Goal: Information Seeking & Learning: Find specific fact

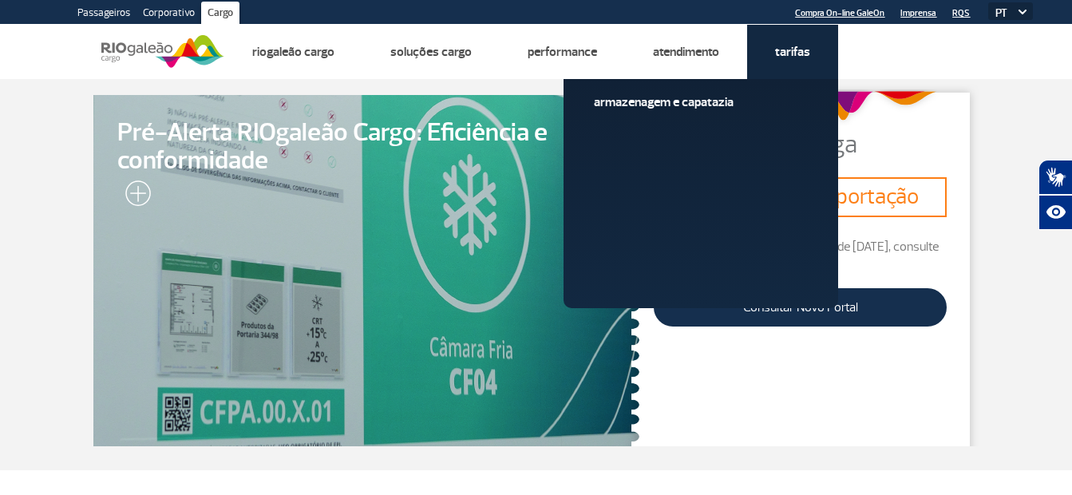
drag, startPoint x: 789, startPoint y: 46, endPoint x: 781, endPoint y: 52, distance: 9.7
click at [789, 46] on link "Tarifas" at bounding box center [792, 52] width 35 height 16
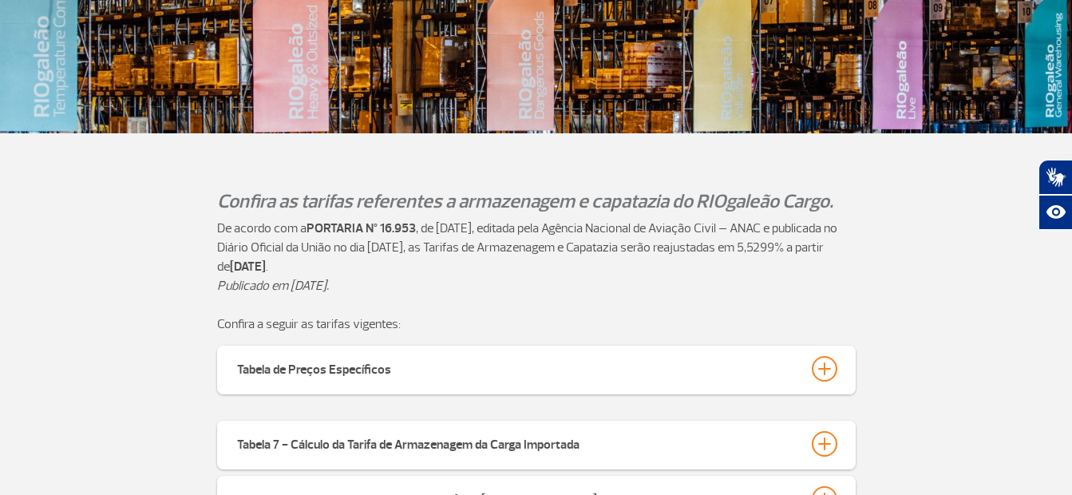
scroll to position [319, 0]
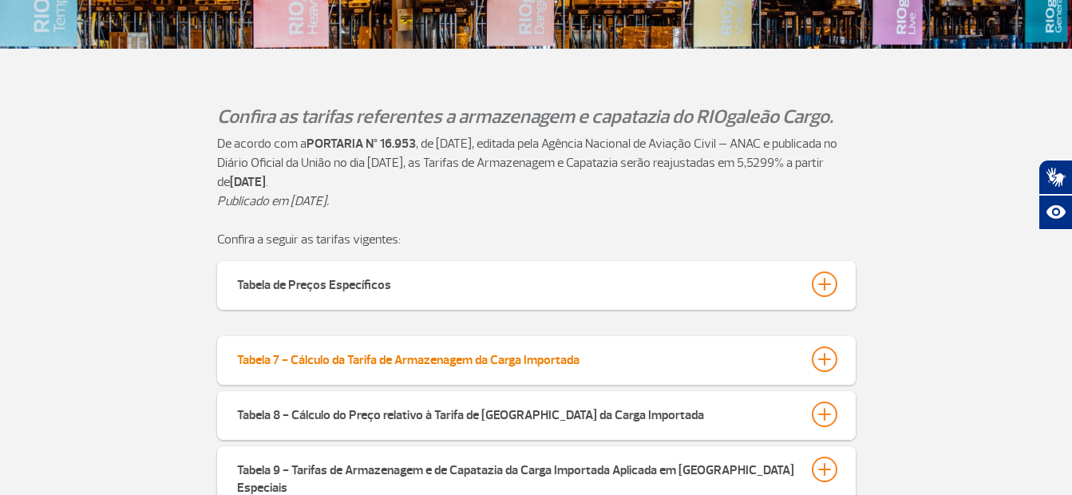
click at [810, 357] on button "Tabela 7 - Cálculo da Tarifa de Armazenagem da Carga Importada" at bounding box center [536, 359] width 600 height 27
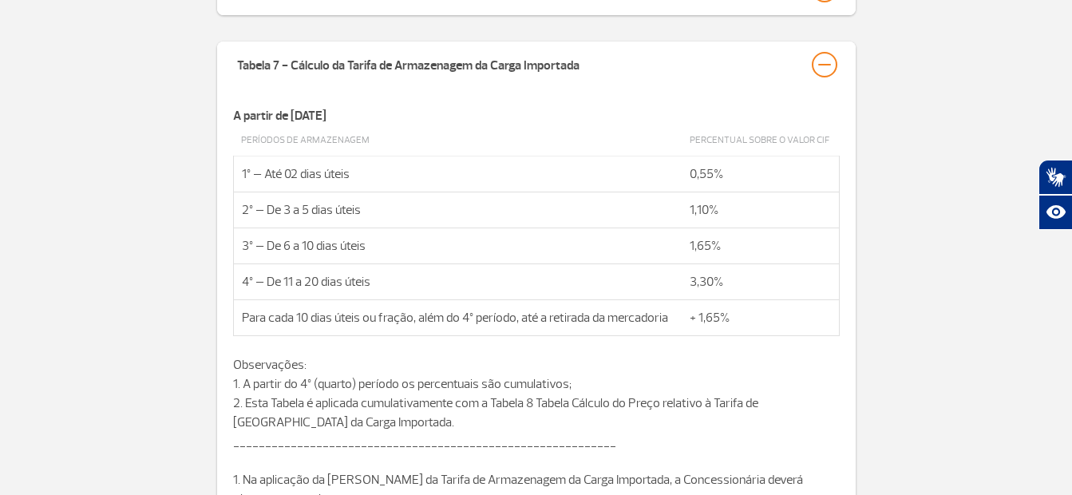
scroll to position [638, 0]
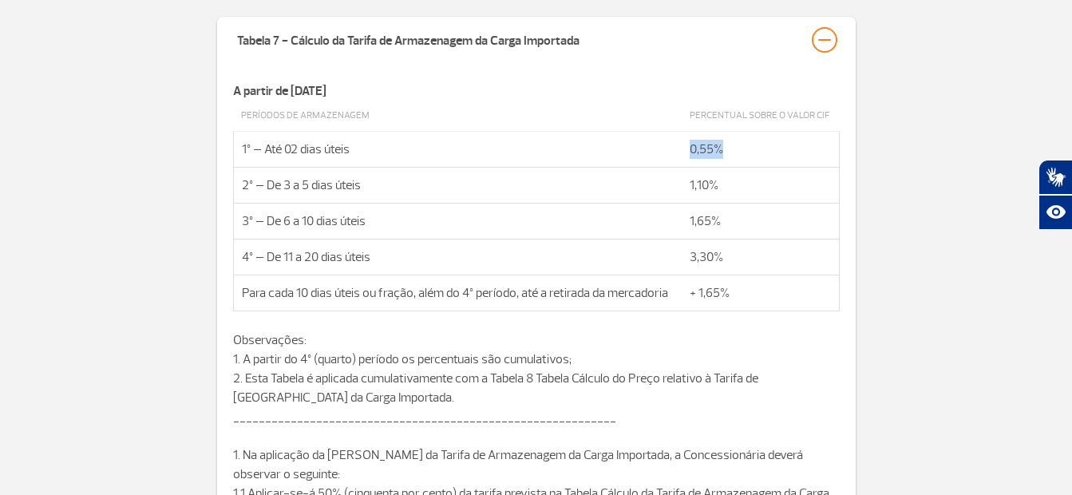
drag, startPoint x: 689, startPoint y: 144, endPoint x: 719, endPoint y: 148, distance: 29.7
click at [719, 148] on td "0,55%" at bounding box center [760, 149] width 157 height 36
copy td "0,55%"
click at [776, 113] on td "Percentual sobre o valor CIF" at bounding box center [760, 116] width 157 height 31
drag, startPoint x: 690, startPoint y: 113, endPoint x: 834, endPoint y: 117, distance: 143.7
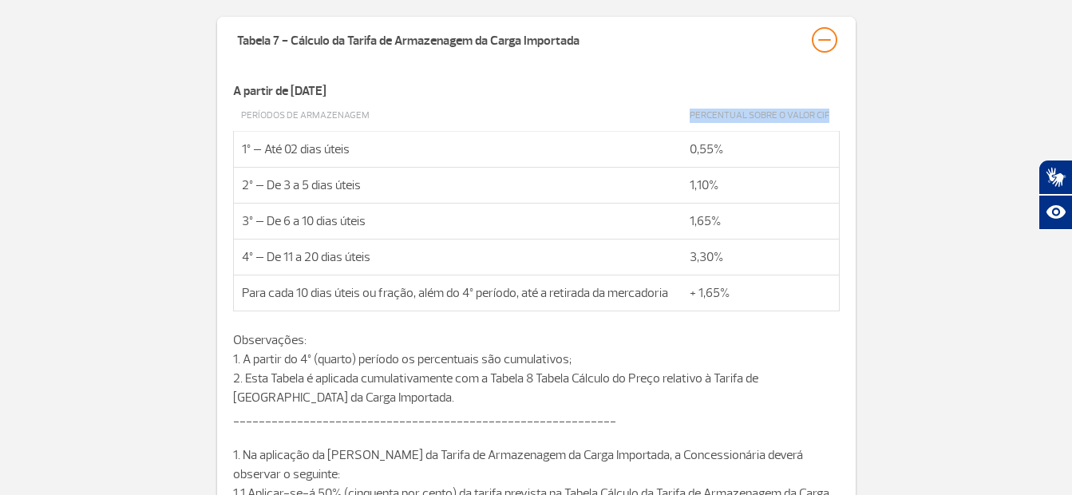
click at [834, 117] on td "Percentual sobre o valor CIF" at bounding box center [760, 116] width 157 height 31
copy td "Percentual sobre o valor CIF"
click at [561, 393] on p "Observações: 1. A partir do 4º (quarto) período os percentuais são cumulativos;…" at bounding box center [536, 368] width 607 height 77
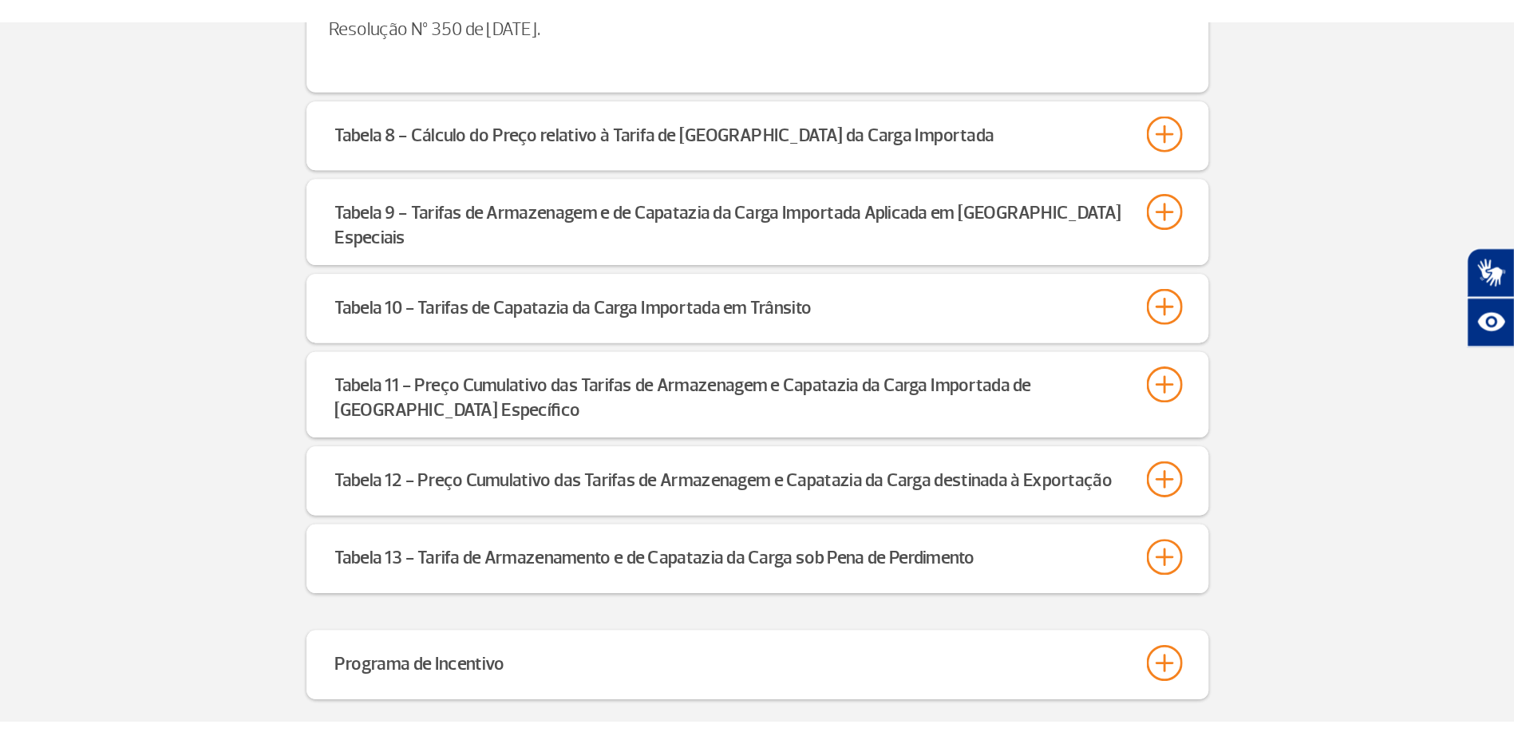
scroll to position [1444, 0]
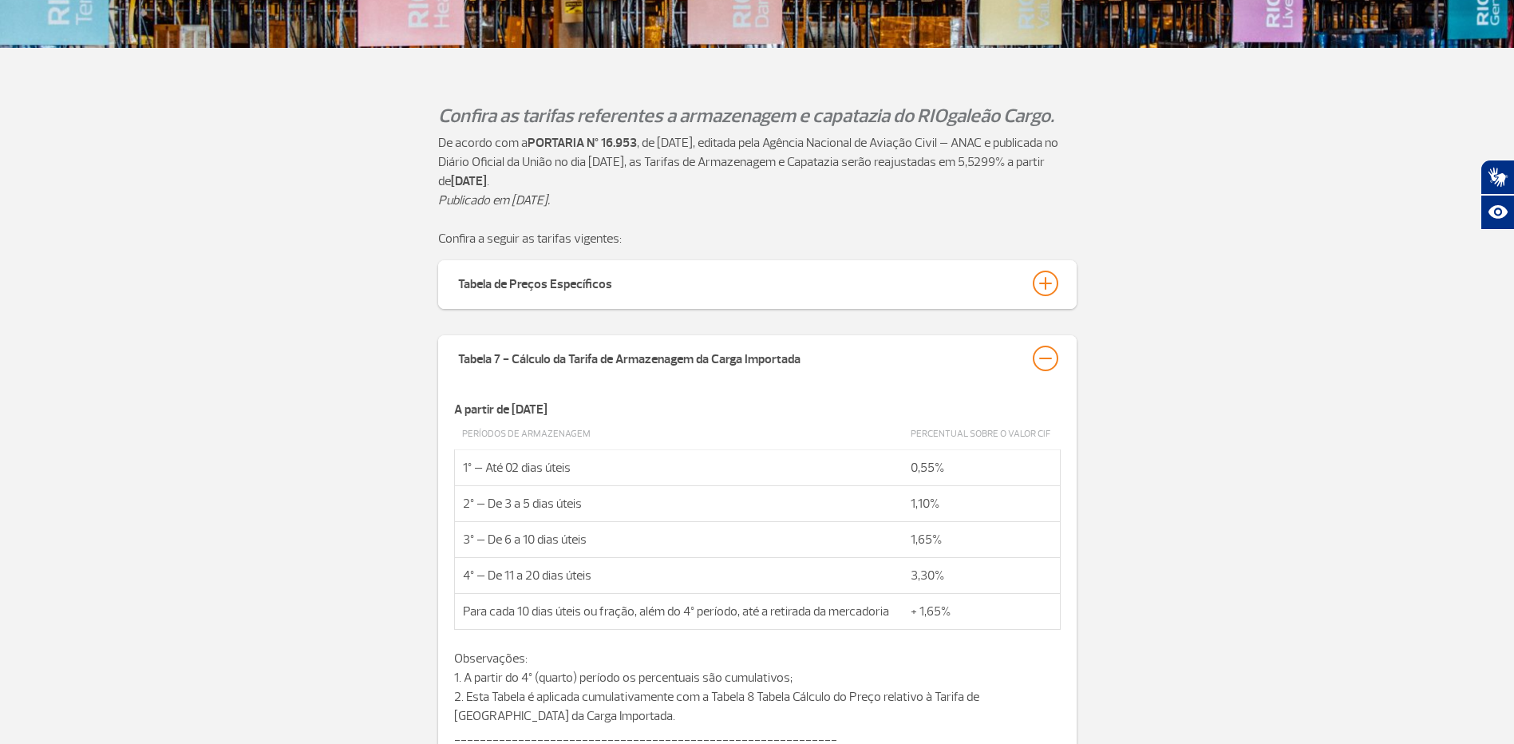
scroll to position [406, 0]
